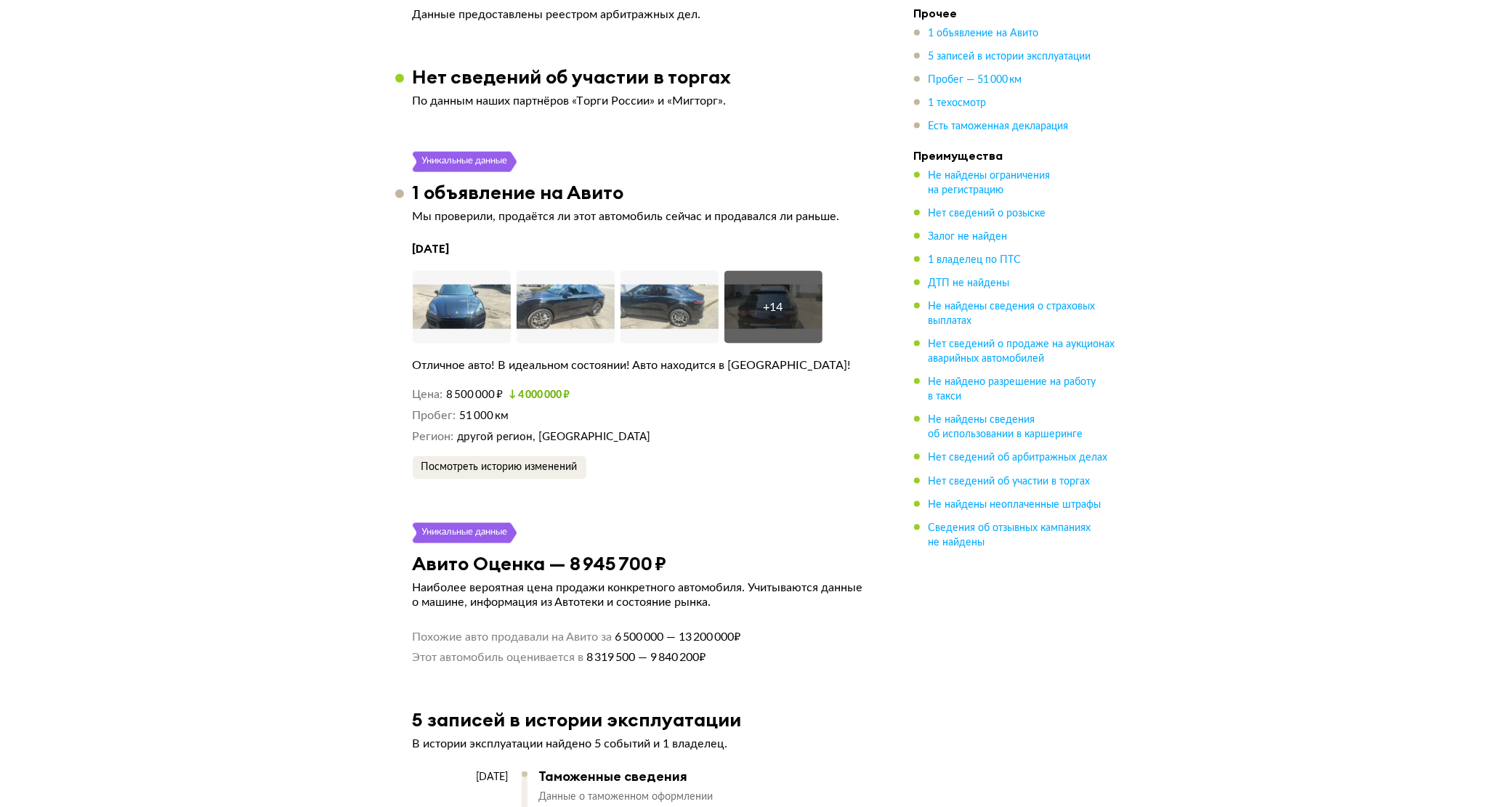
scroll to position [2451, 0]
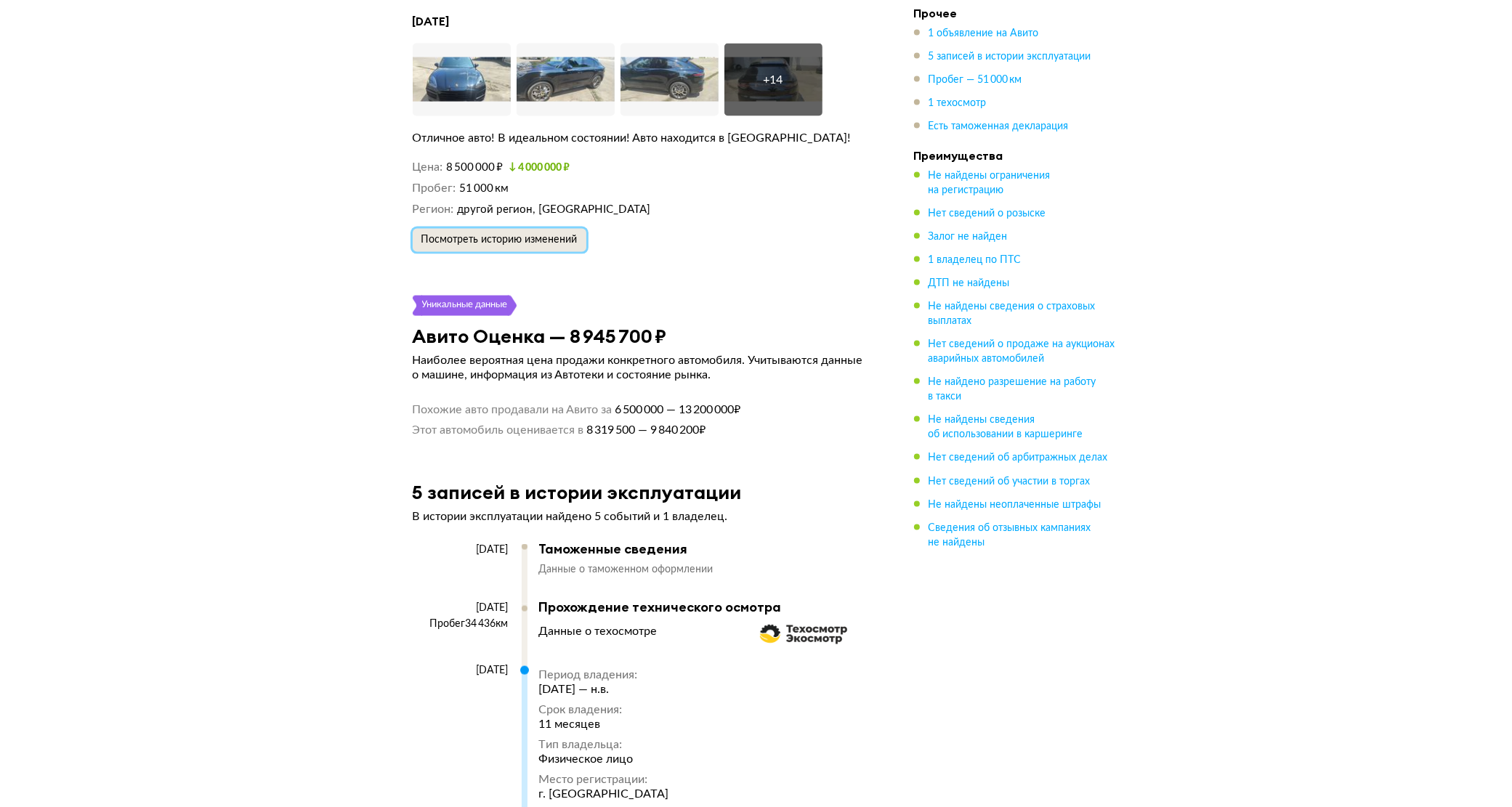
click at [489, 235] on span "Посмотреть историю изменений" at bounding box center [499, 240] width 156 height 10
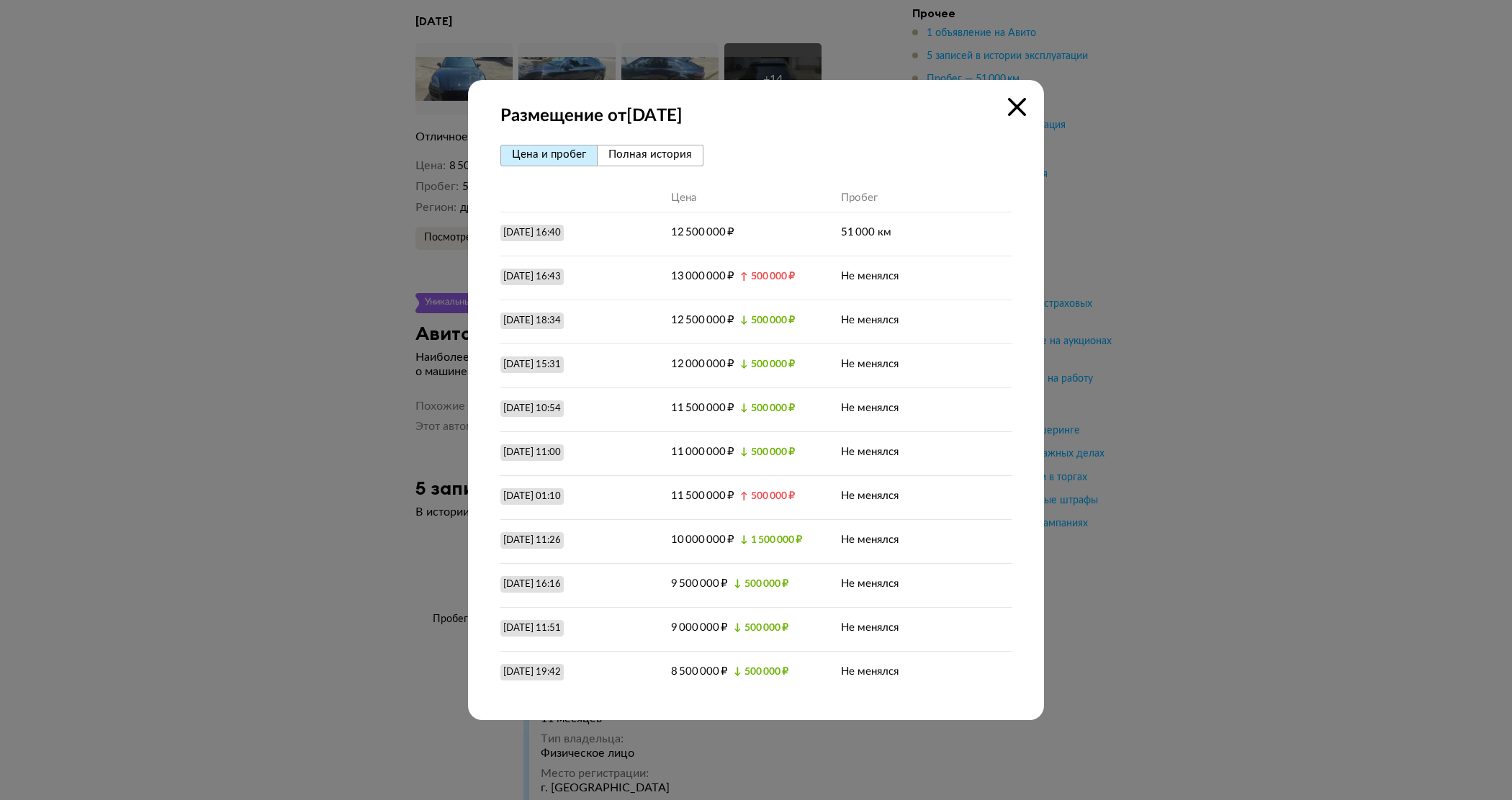
click at [1020, 101] on icon at bounding box center [1017, 106] width 18 height 18
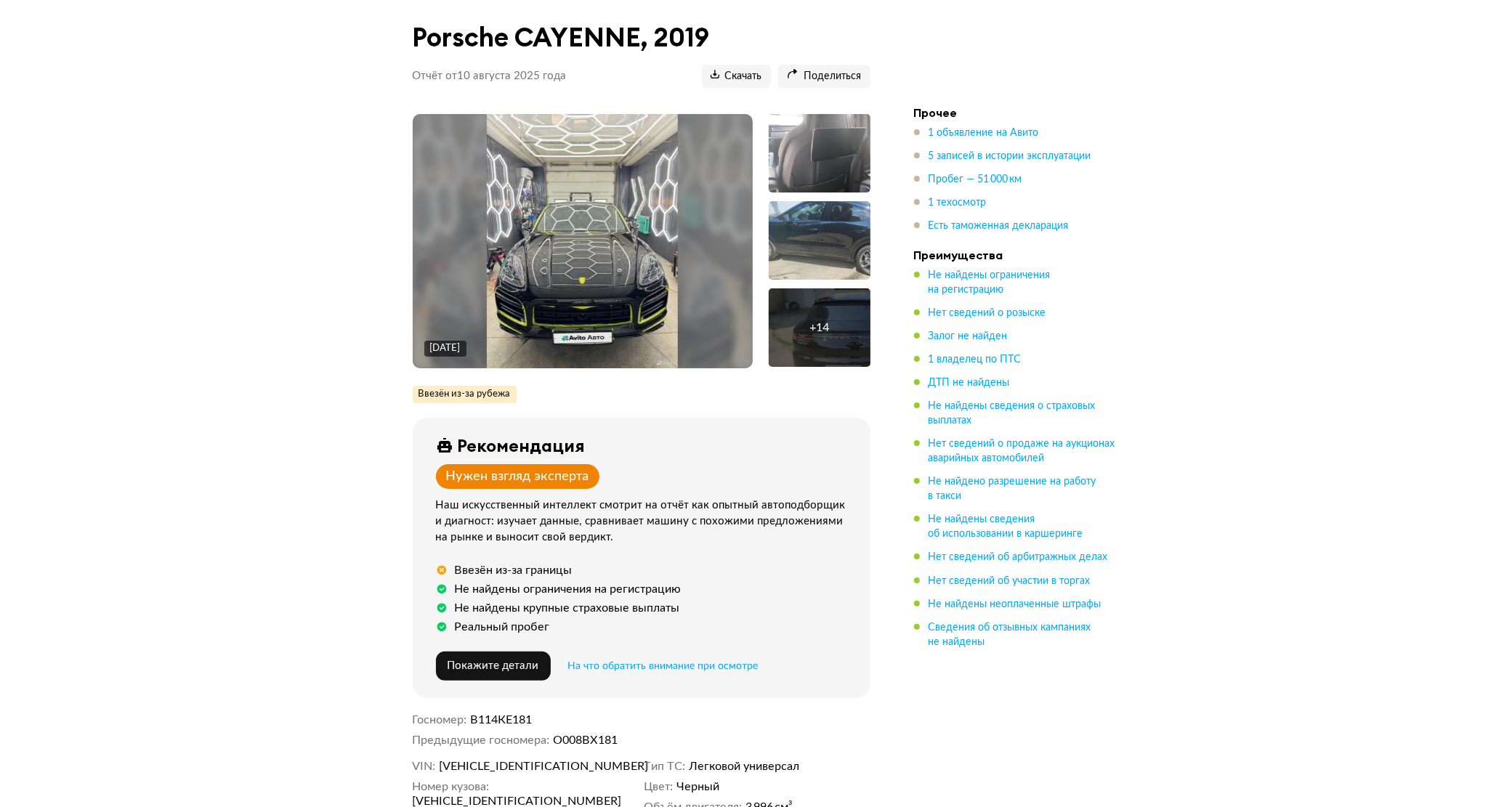
scroll to position [363, 0]
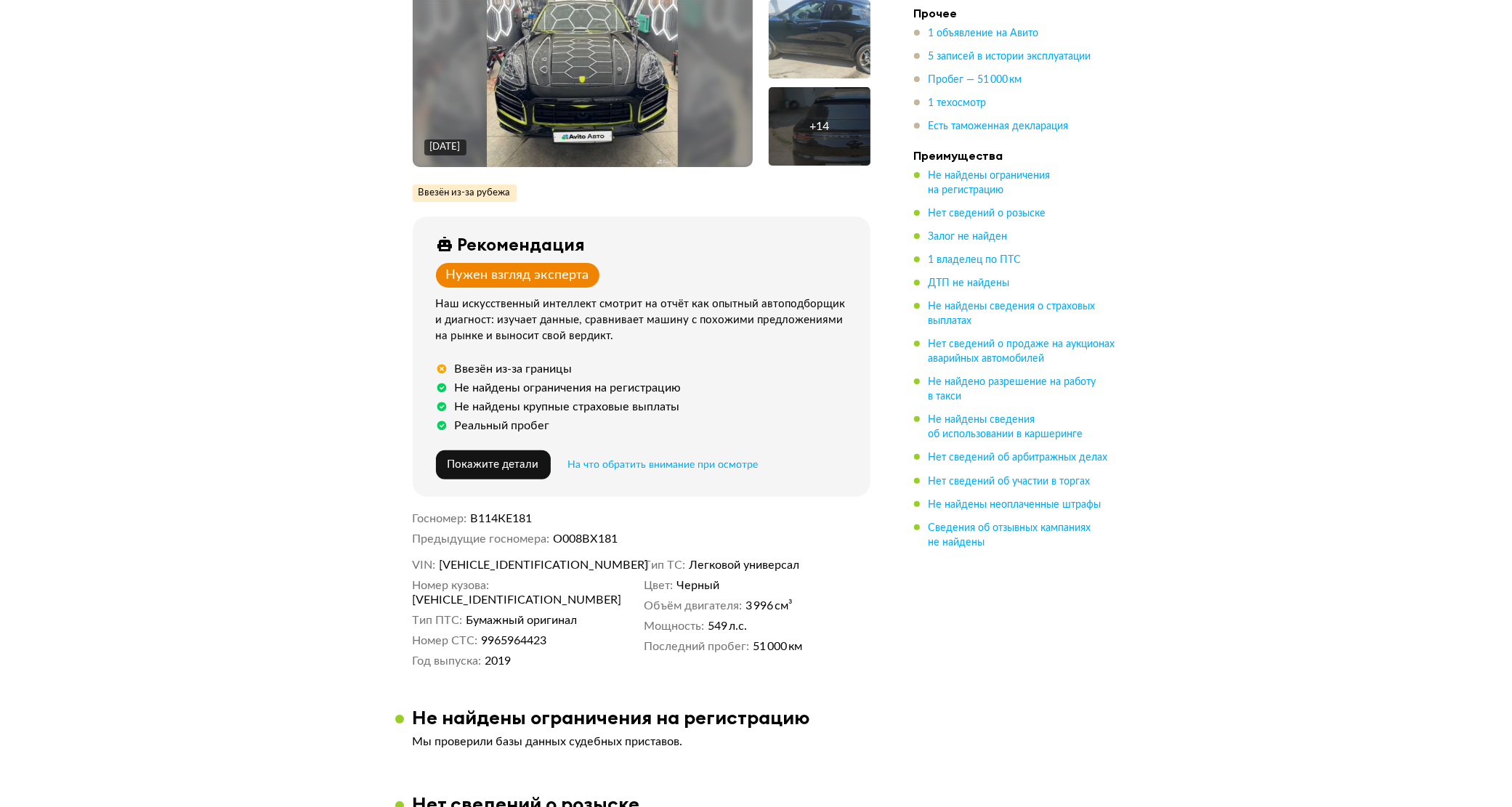
click at [503, 558] on span "WP1ZZZ9YZLDA89141" at bounding box center [522, 564] width 168 height 15
copy span "WP1ZZZ9YZLDA89141"
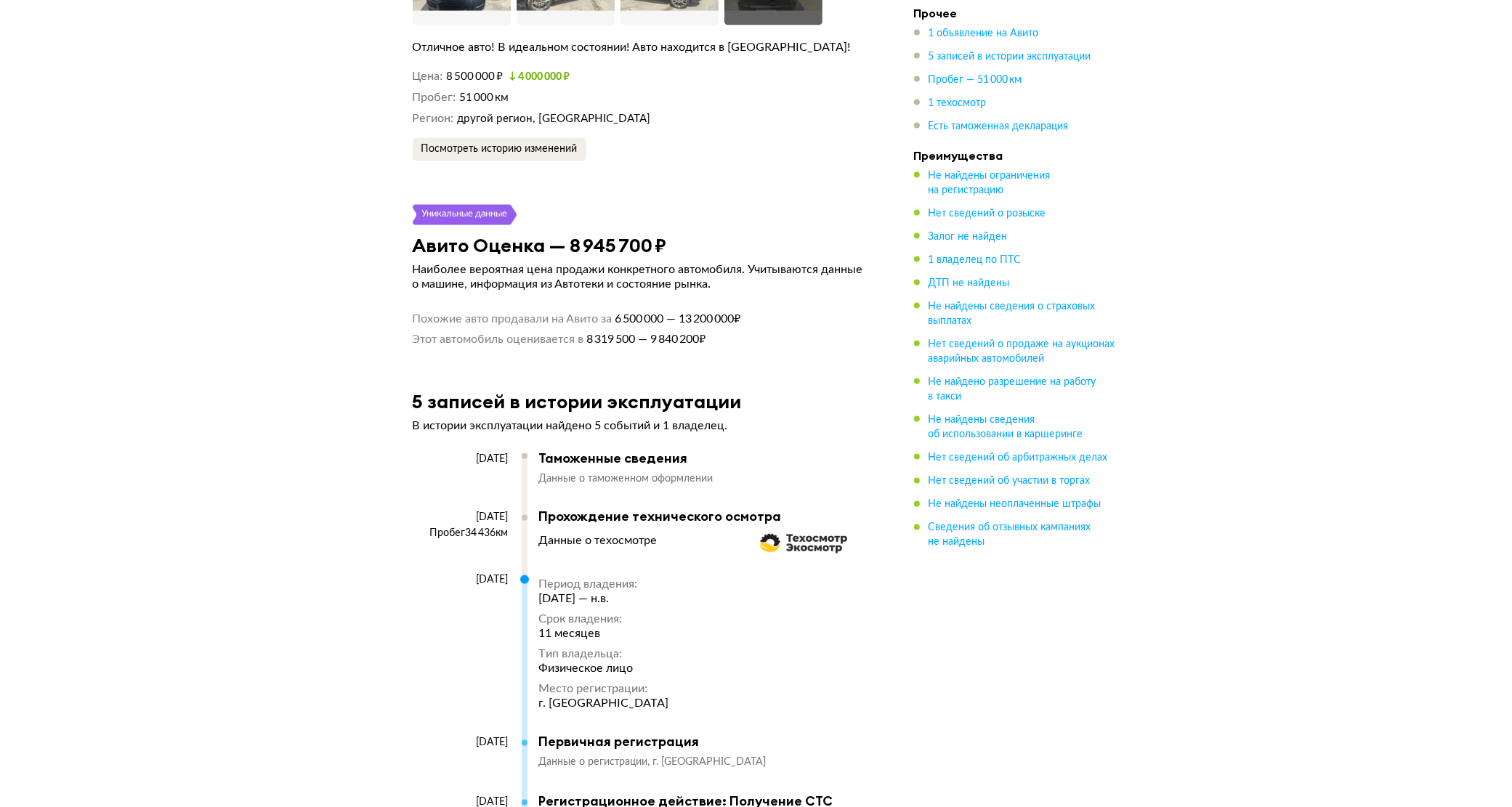
scroll to position [2270, 0]
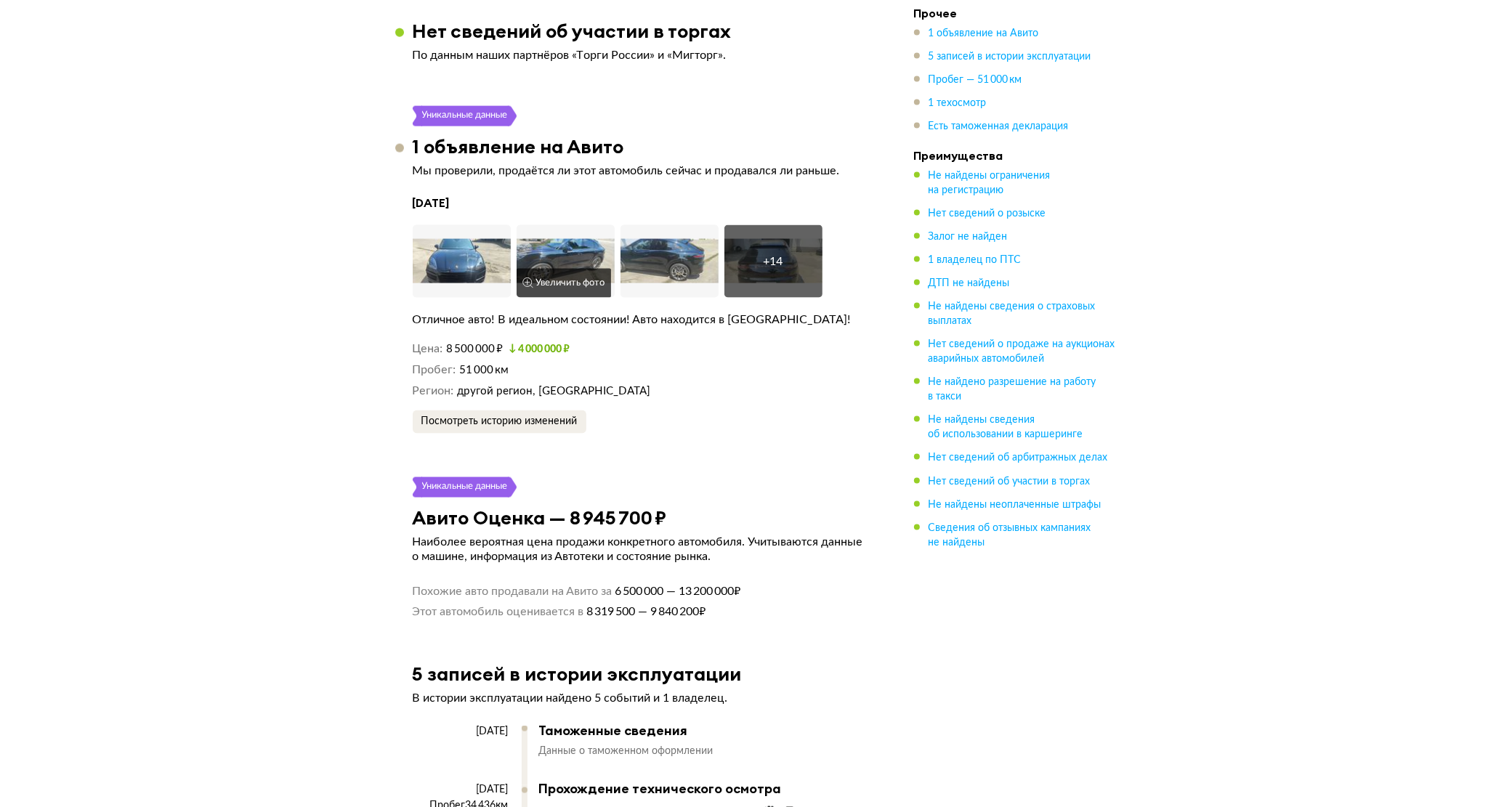
click at [556, 251] on img at bounding box center [566, 262] width 98 height 73
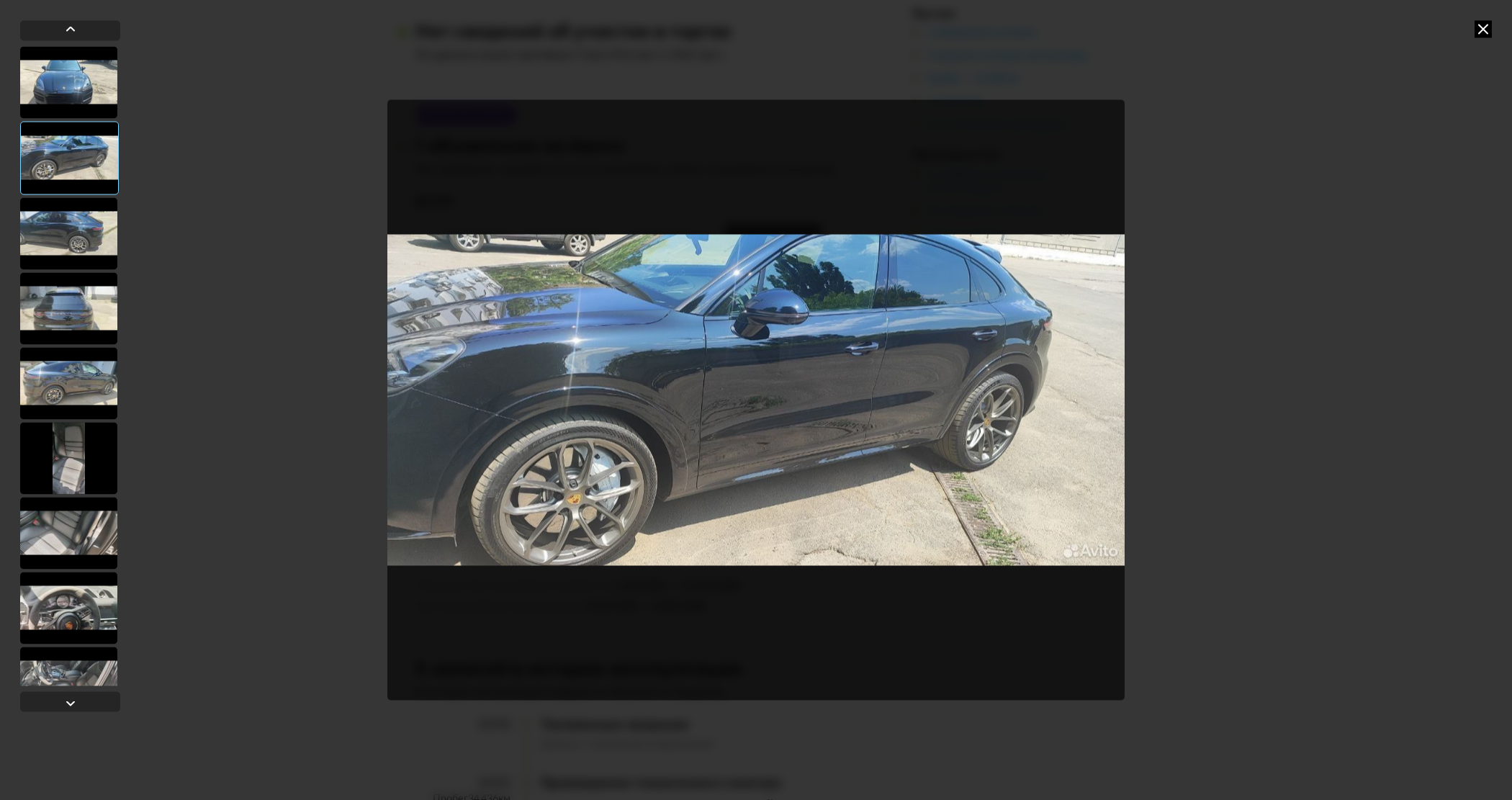
click at [1474, 33] on icon at bounding box center [1483, 29] width 17 height 17
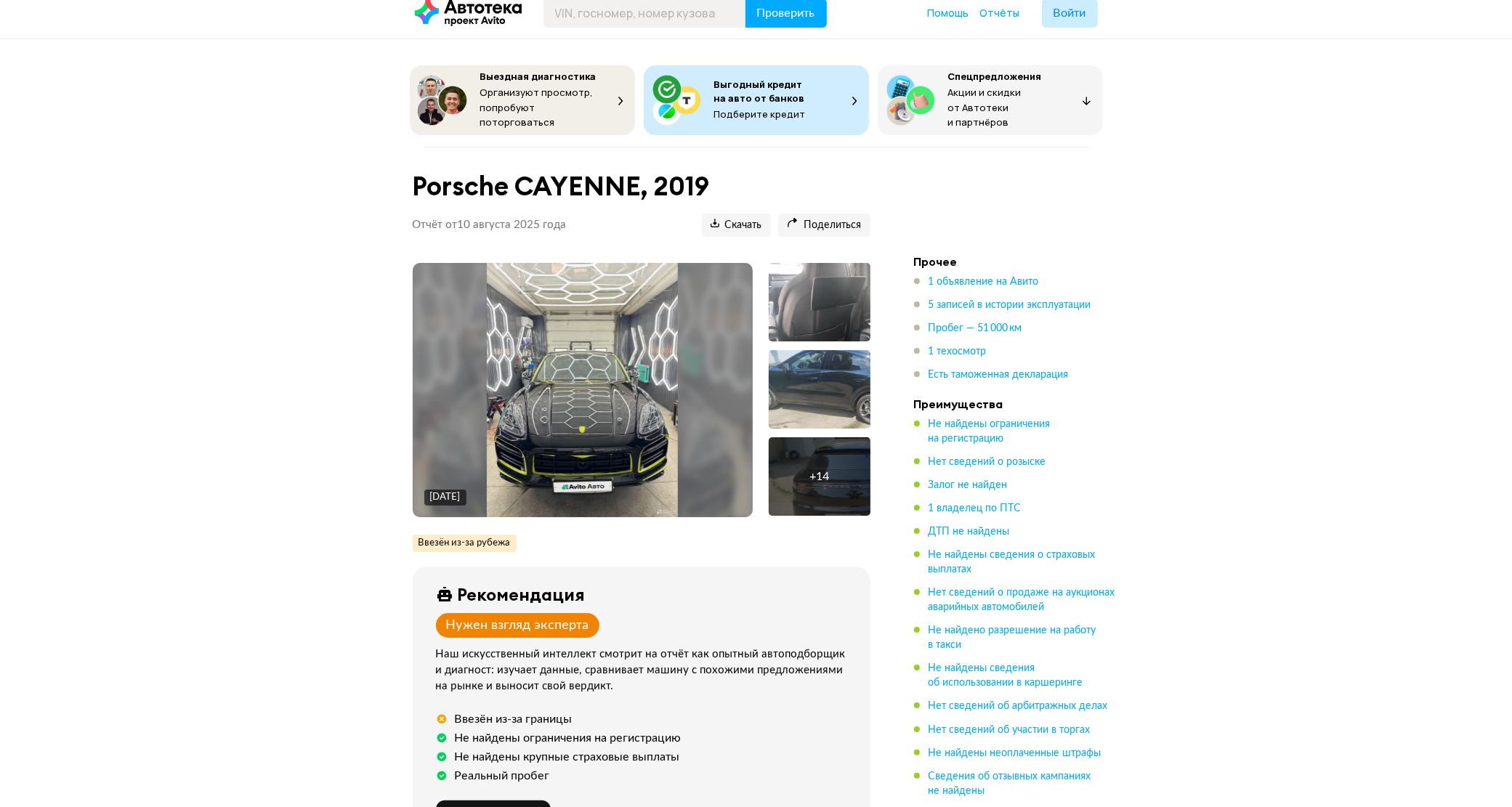
scroll to position [0, 0]
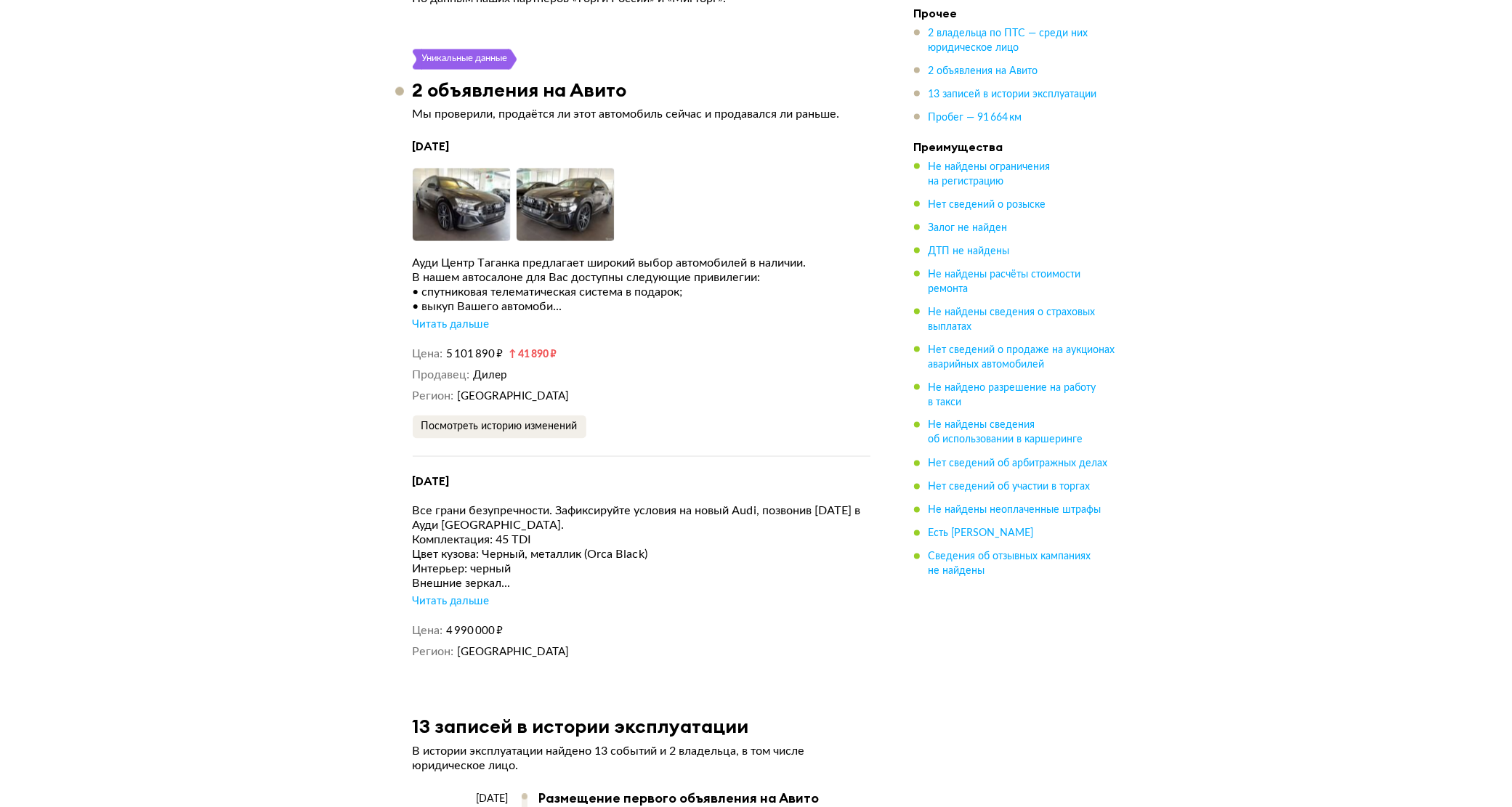
scroll to position [2724, 0]
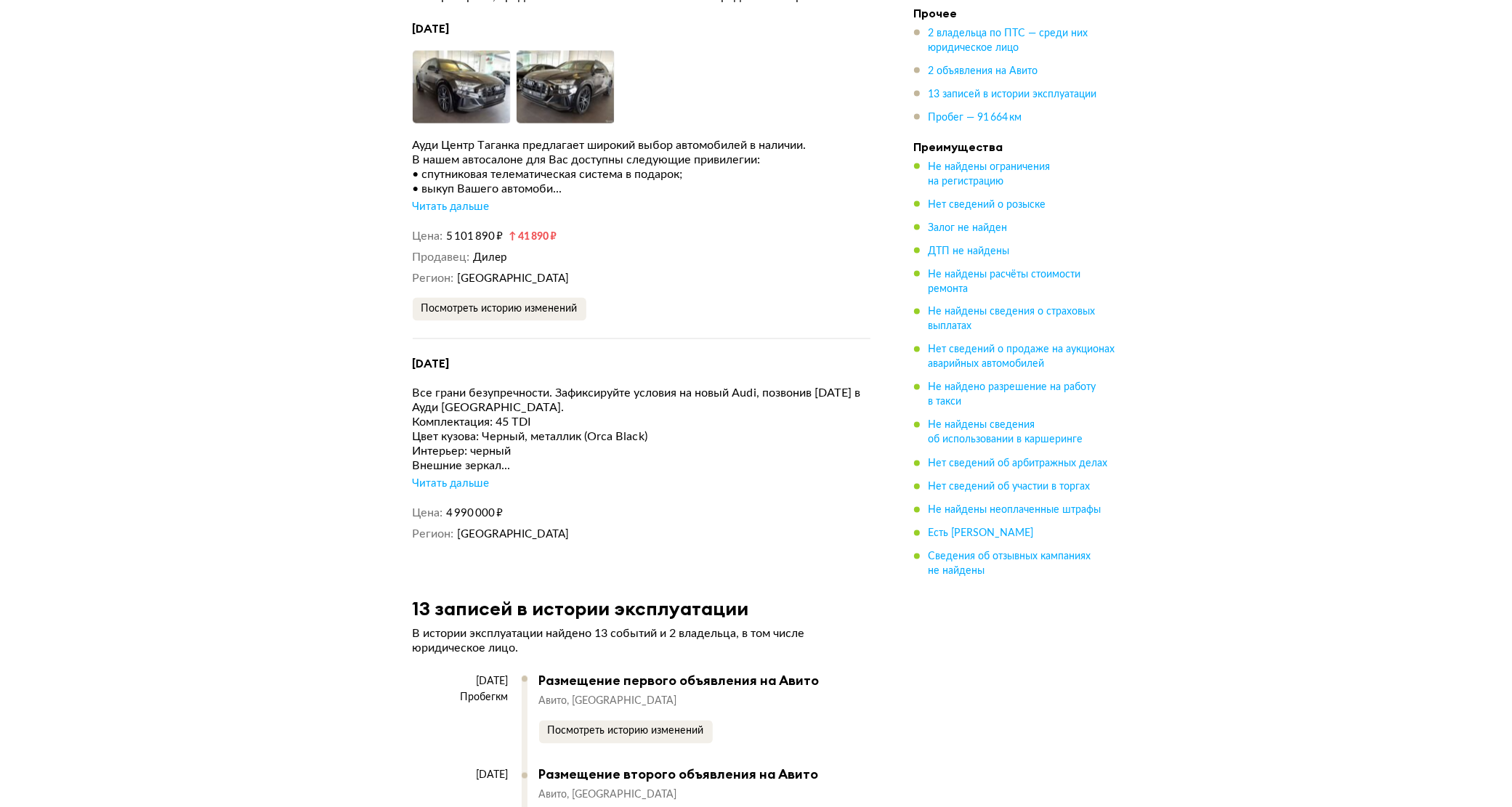
click at [440, 488] on div "Читать дальше" at bounding box center [451, 484] width 77 height 15
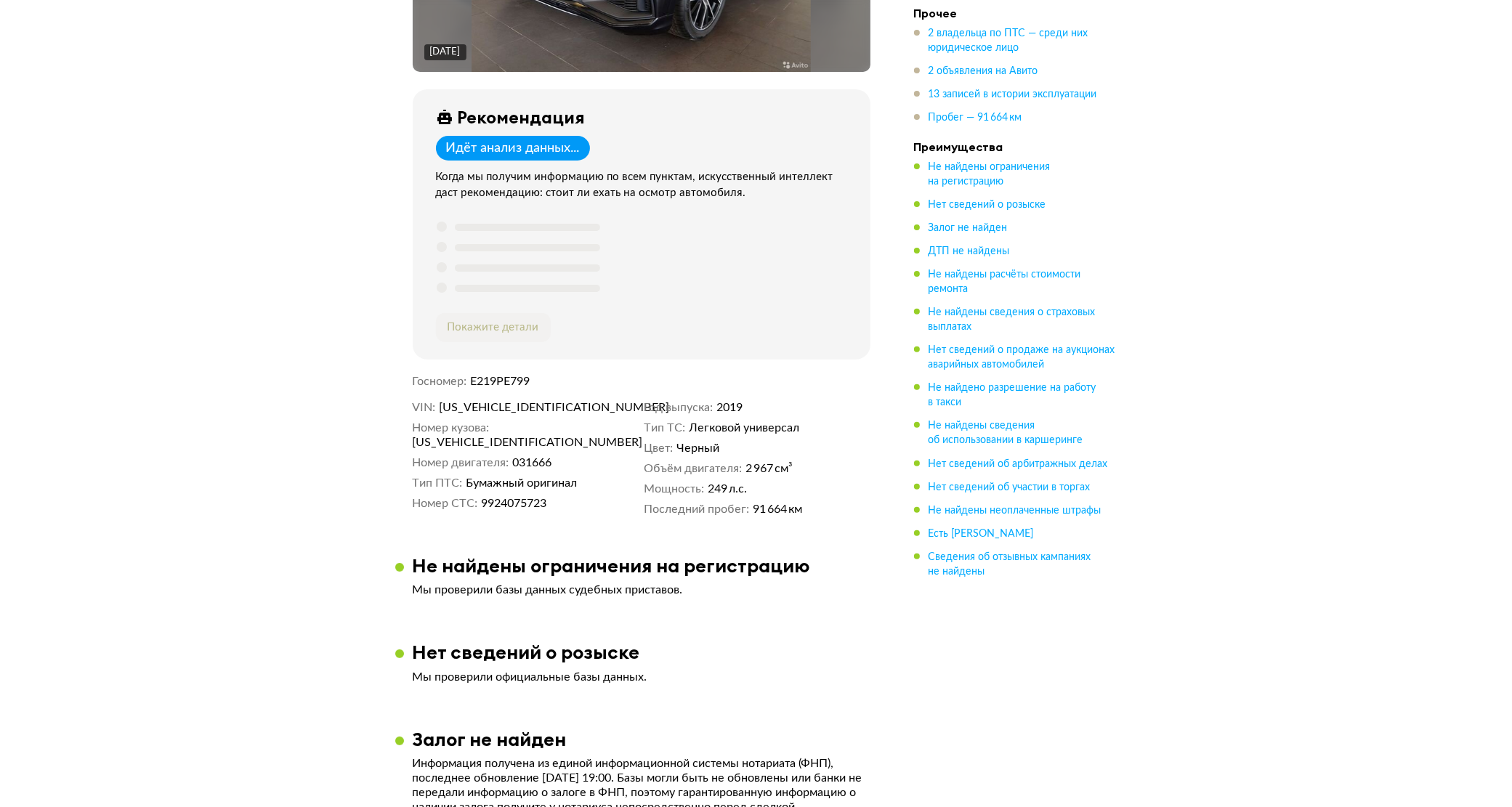
scroll to position [454, 0]
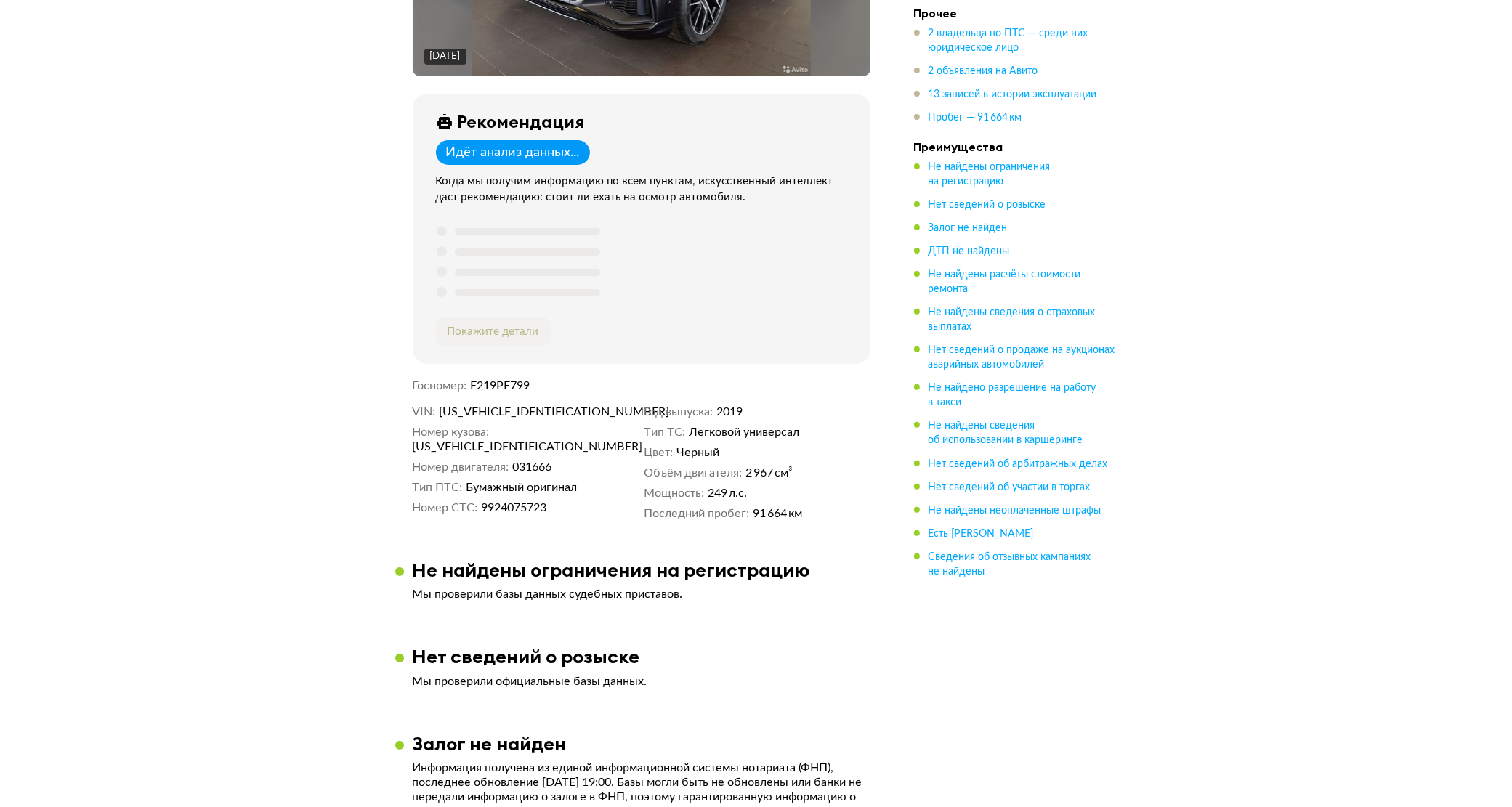
click at [496, 407] on span "[US_VEHICLE_IDENTIFICATION_NUMBER]" at bounding box center [522, 412] width 168 height 15
copy span "[US_VEHICLE_IDENTIFICATION_NUMBER]"
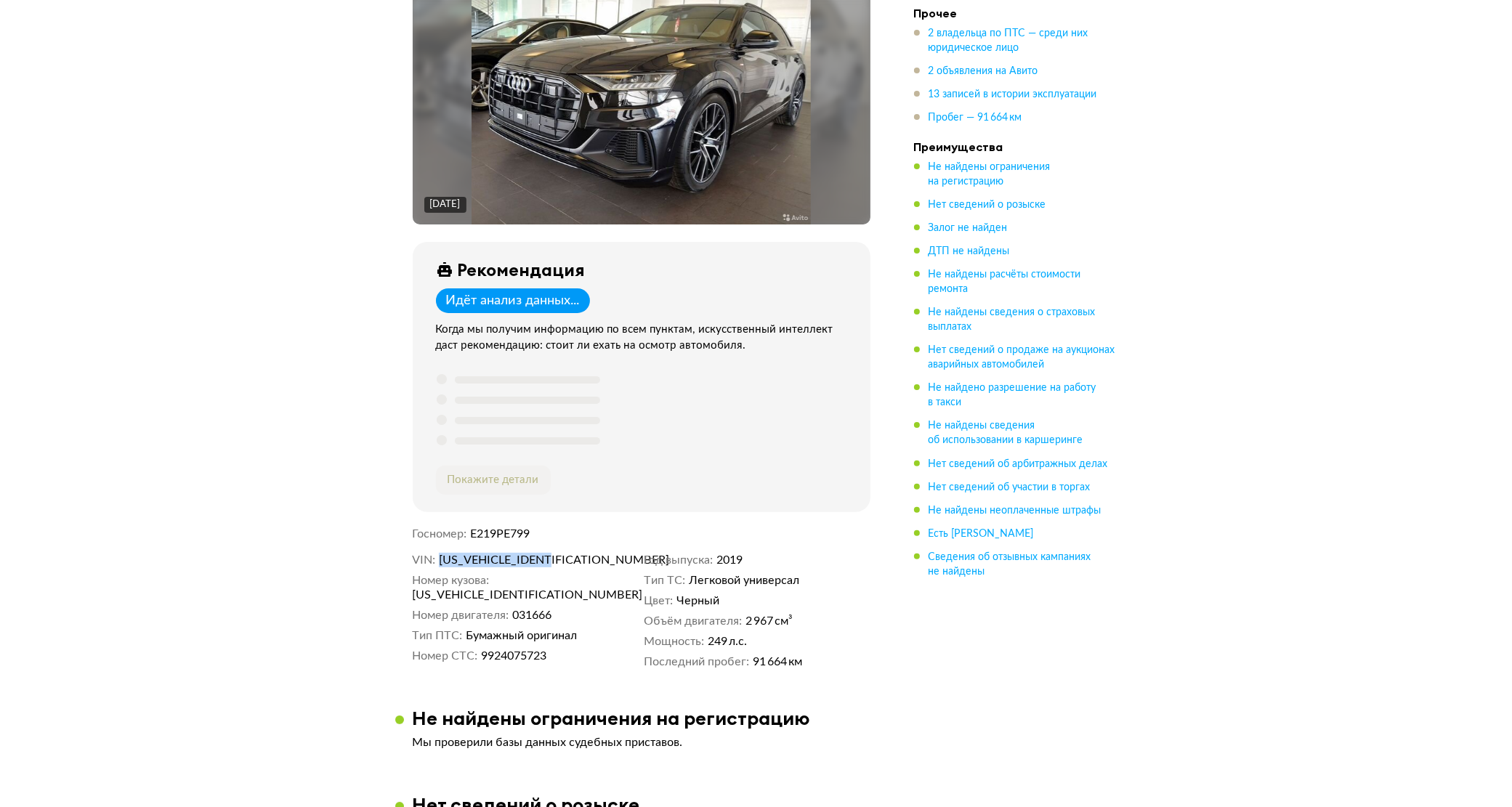
scroll to position [0, 0]
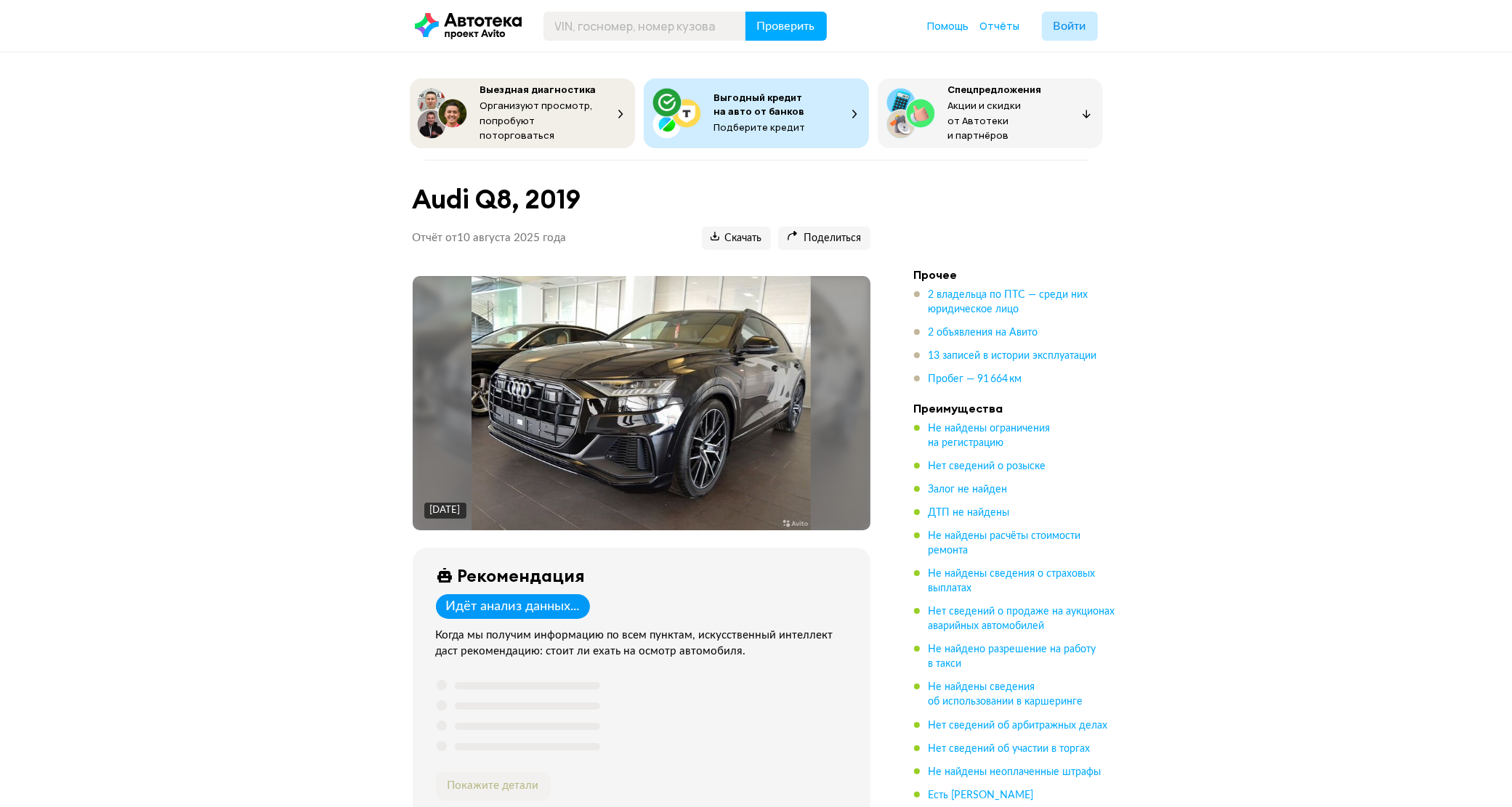
click at [717, 393] on img at bounding box center [641, 403] width 339 height 255
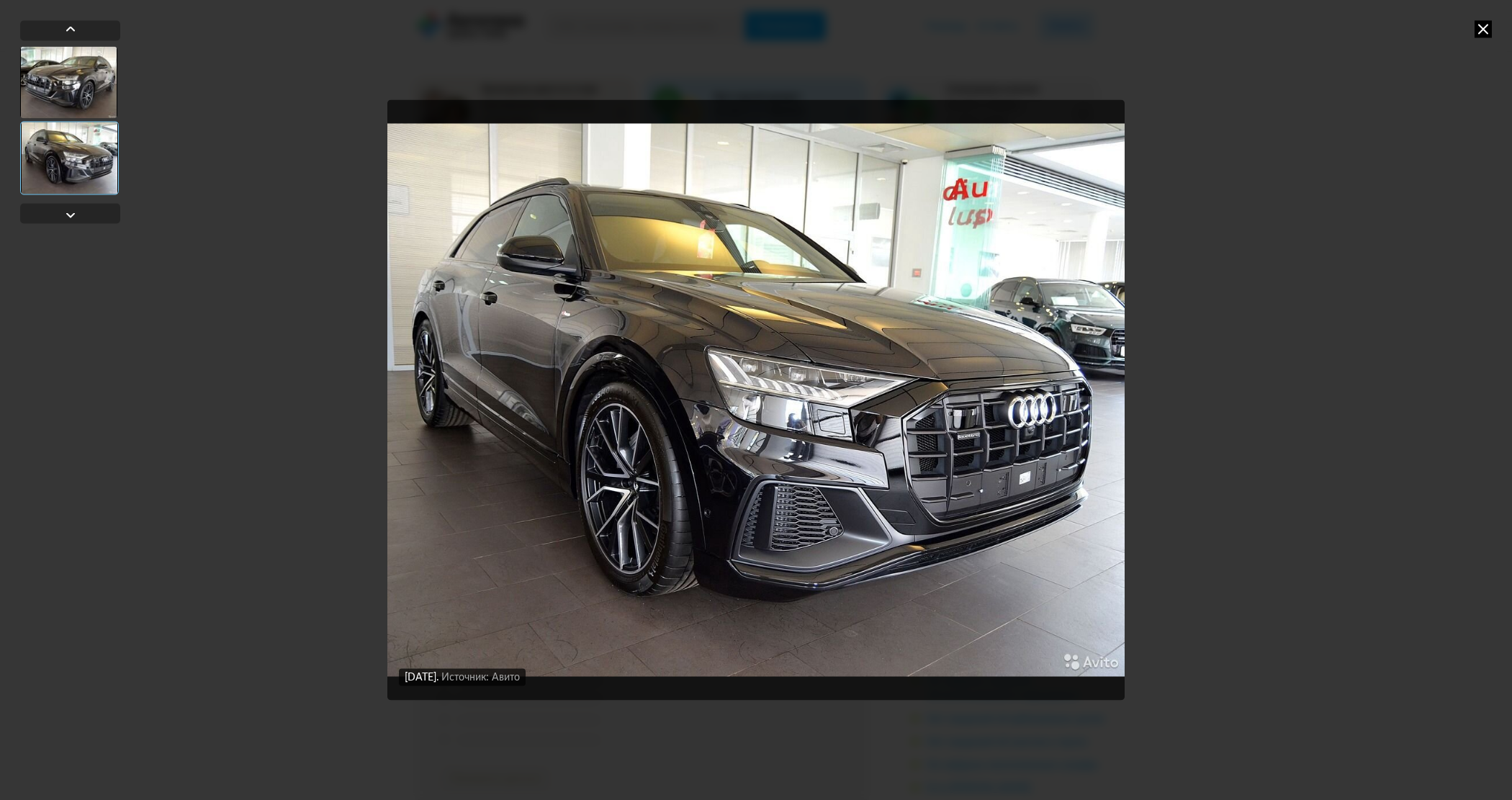
click at [1474, 26] on icon at bounding box center [1483, 29] width 17 height 17
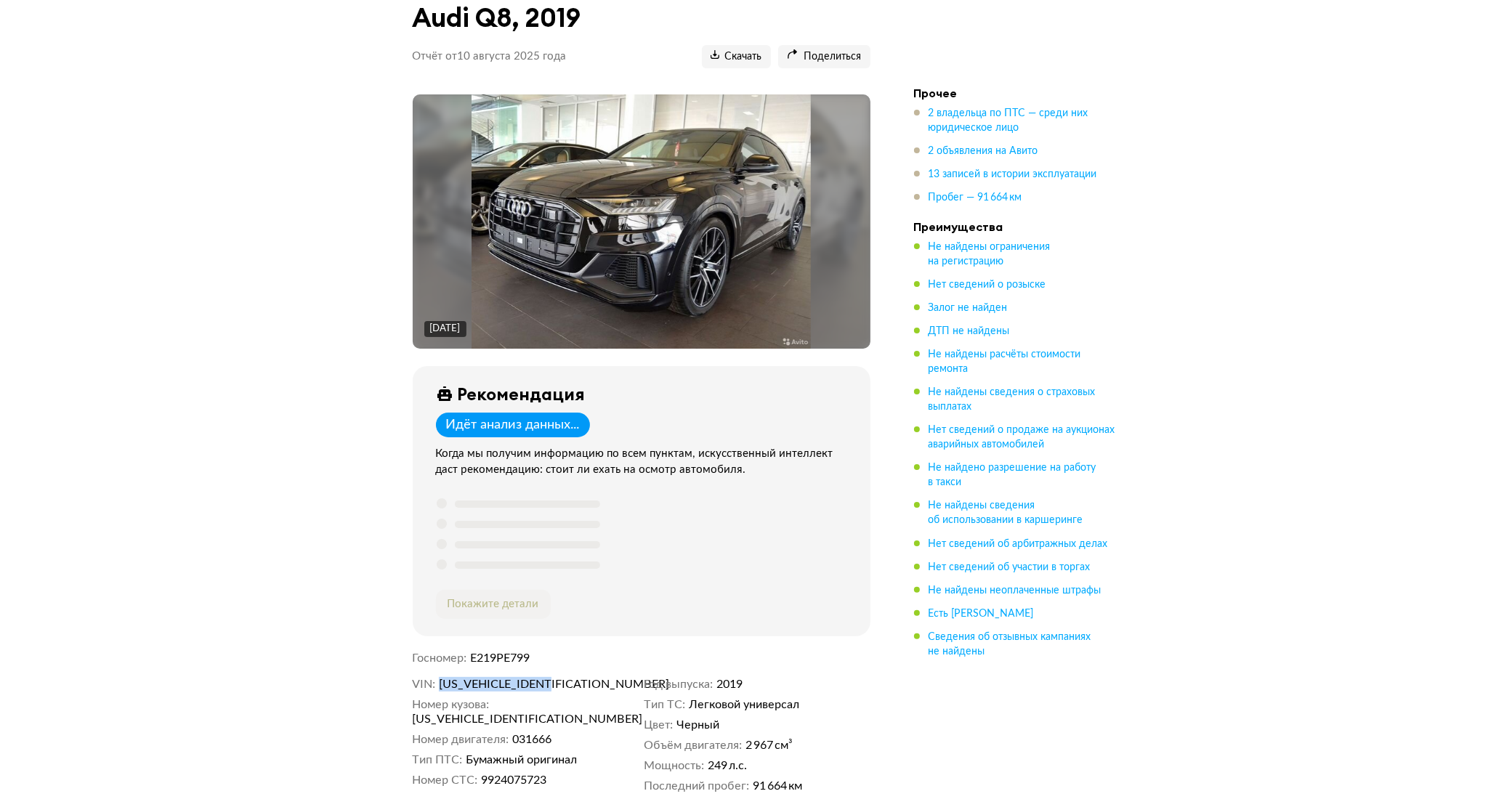
scroll to position [363, 0]
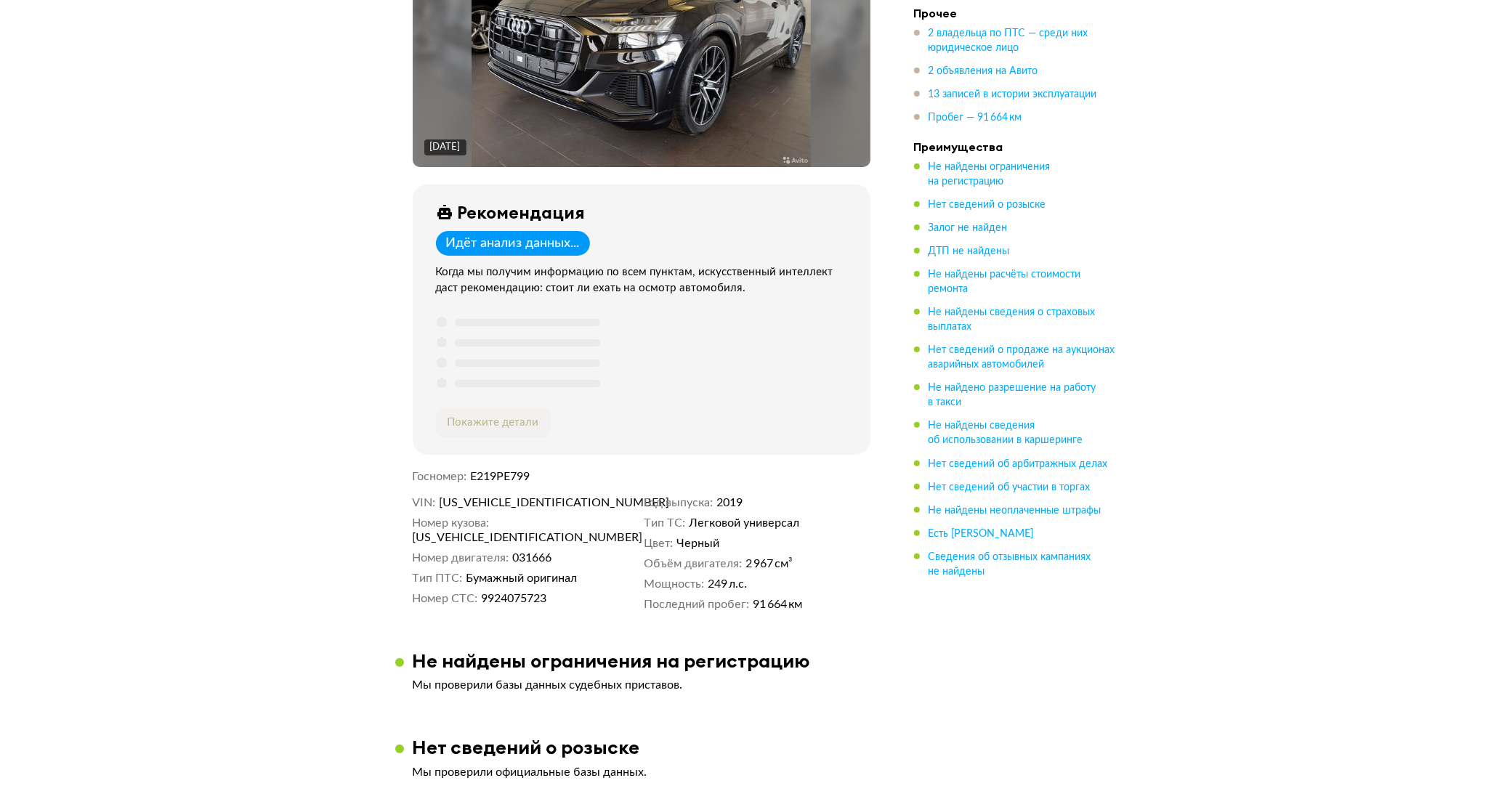
click at [511, 470] on span "Е219РЕ799" at bounding box center [499, 476] width 60 height 11
copy span "Е219РЕ799"
